Goal: Participate in discussion: Engage in conversation with other users on a specific topic

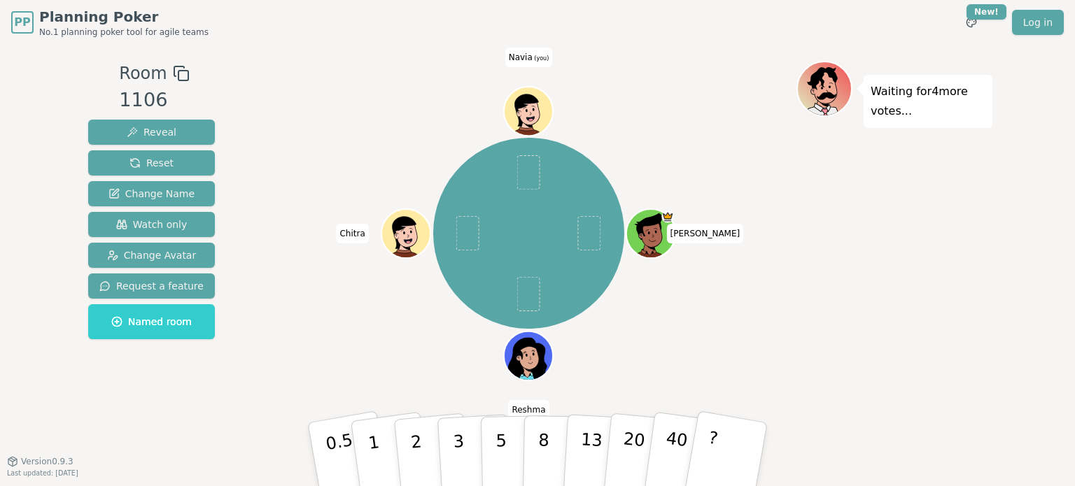
click at [768, 198] on div "[PERSON_NAME] [PERSON_NAME] (you)" at bounding box center [528, 234] width 535 height 296
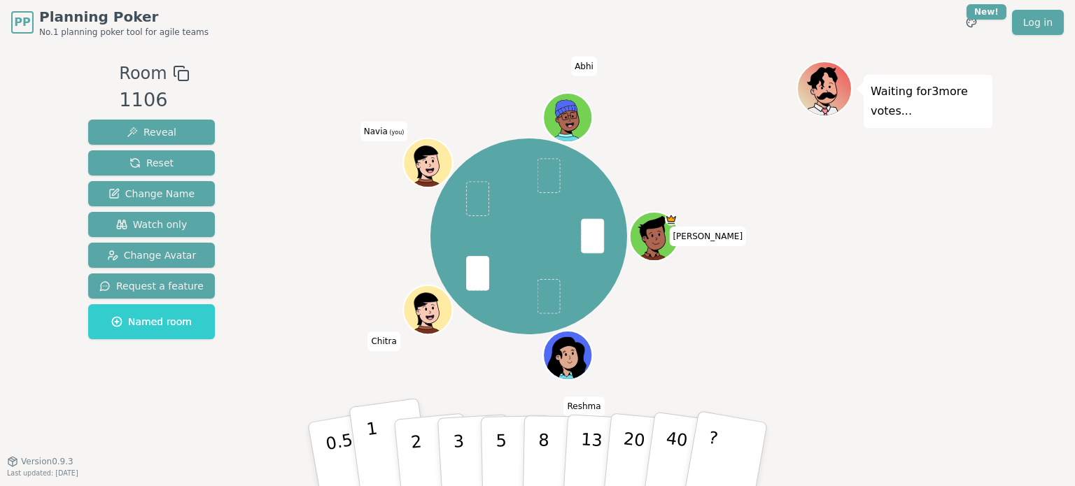
click at [384, 451] on button "1" at bounding box center [390, 454] width 83 height 113
click at [428, 440] on button "2" at bounding box center [433, 455] width 80 height 111
click at [421, 447] on button "2" at bounding box center [433, 455] width 80 height 111
click at [375, 463] on p "1" at bounding box center [375, 457] width 21 height 76
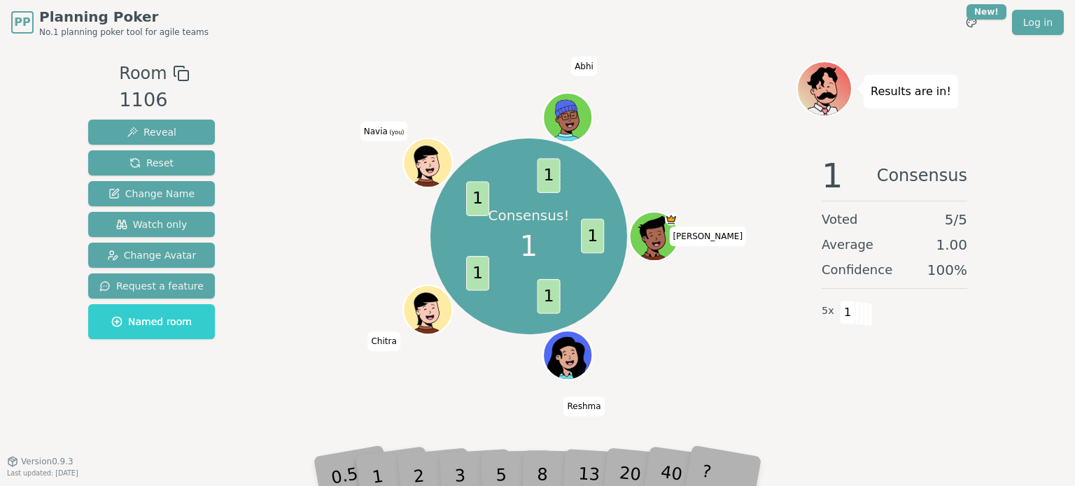
click at [731, 310] on div "Consensus! 1 1 1 1 1 1 [PERSON_NAME] [PERSON_NAME] (you) Abhi" at bounding box center [528, 237] width 535 height 302
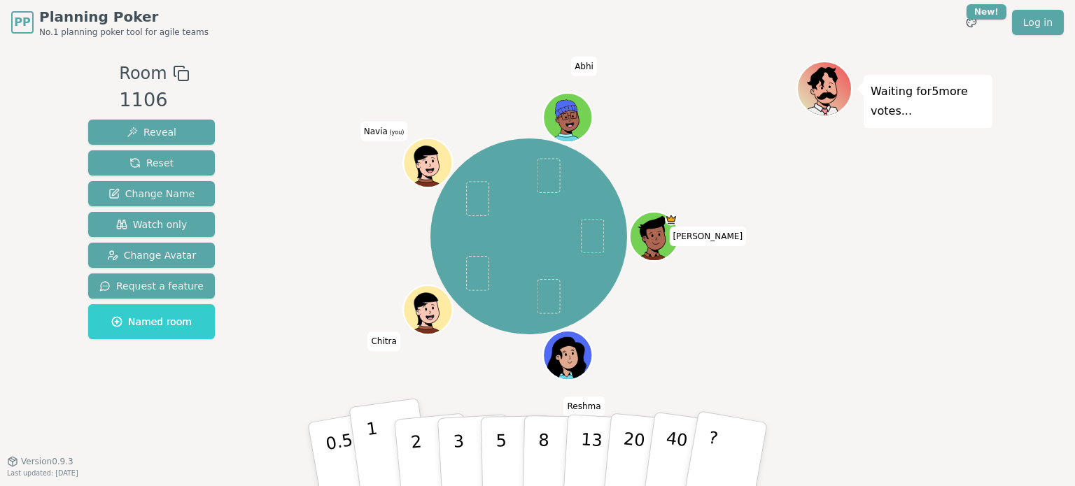
click at [384, 425] on button "1" at bounding box center [390, 454] width 83 height 113
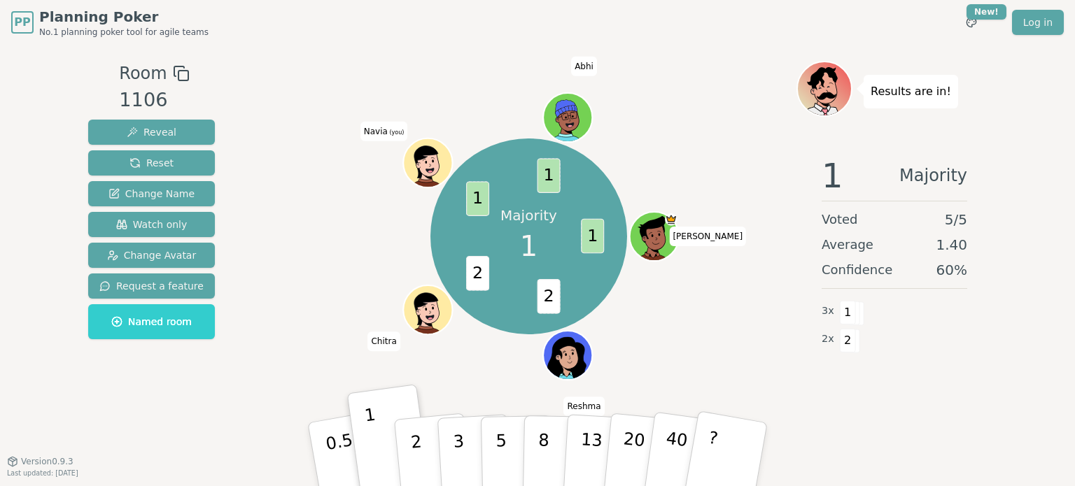
click at [666, 124] on div "Majority 1 1 2 2 1 1 [PERSON_NAME] Reshma [PERSON_NAME] (you) [DEMOGRAPHIC_DATA]" at bounding box center [528, 237] width 535 height 302
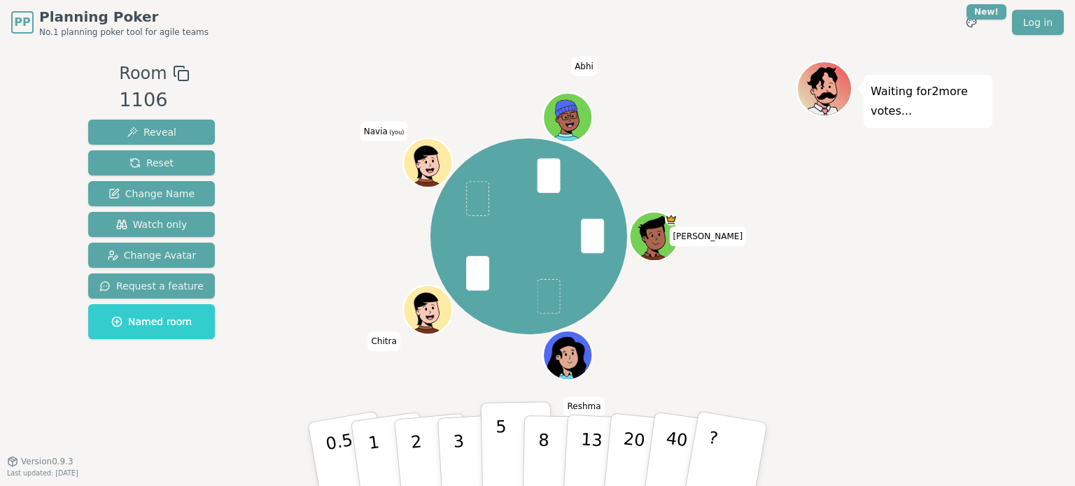
click at [505, 446] on button "5" at bounding box center [517, 455] width 72 height 106
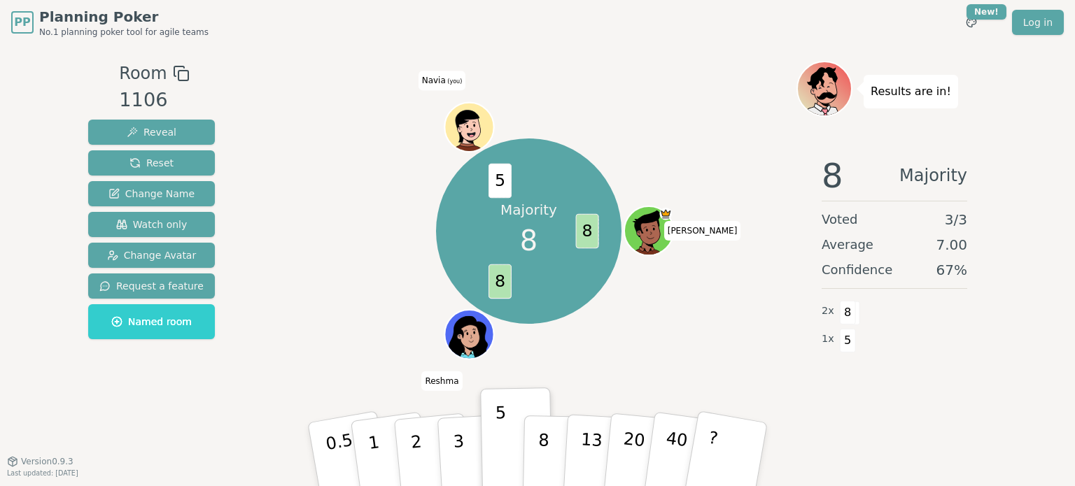
click at [362, 196] on div "Majority 8 8 8 5 [PERSON_NAME] [PERSON_NAME] (you)" at bounding box center [528, 231] width 535 height 290
